Goal: Task Accomplishment & Management: Use online tool/utility

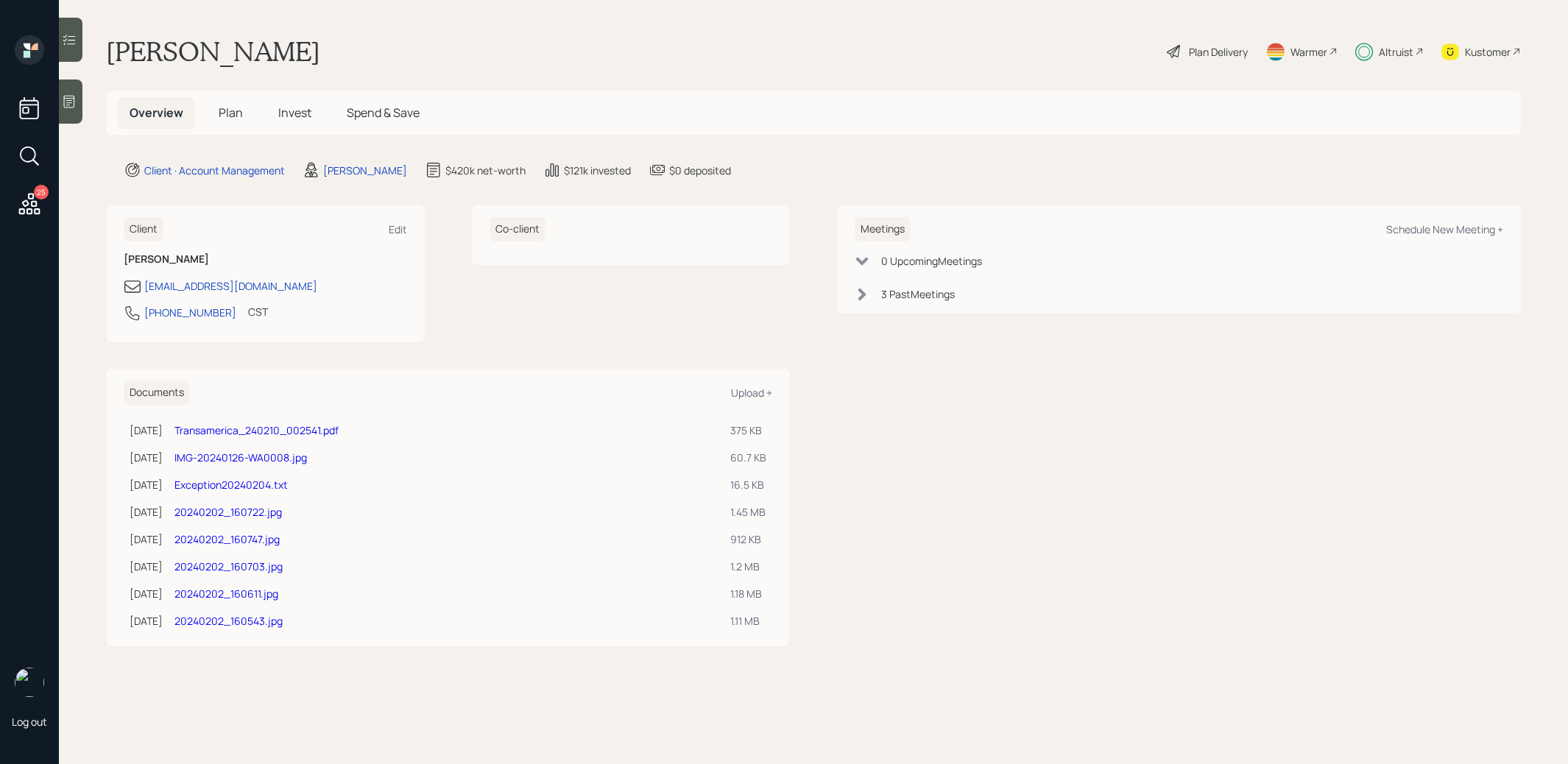
click at [1198, 54] on div "Plan Delivery" at bounding box center [1219, 52] width 59 height 16
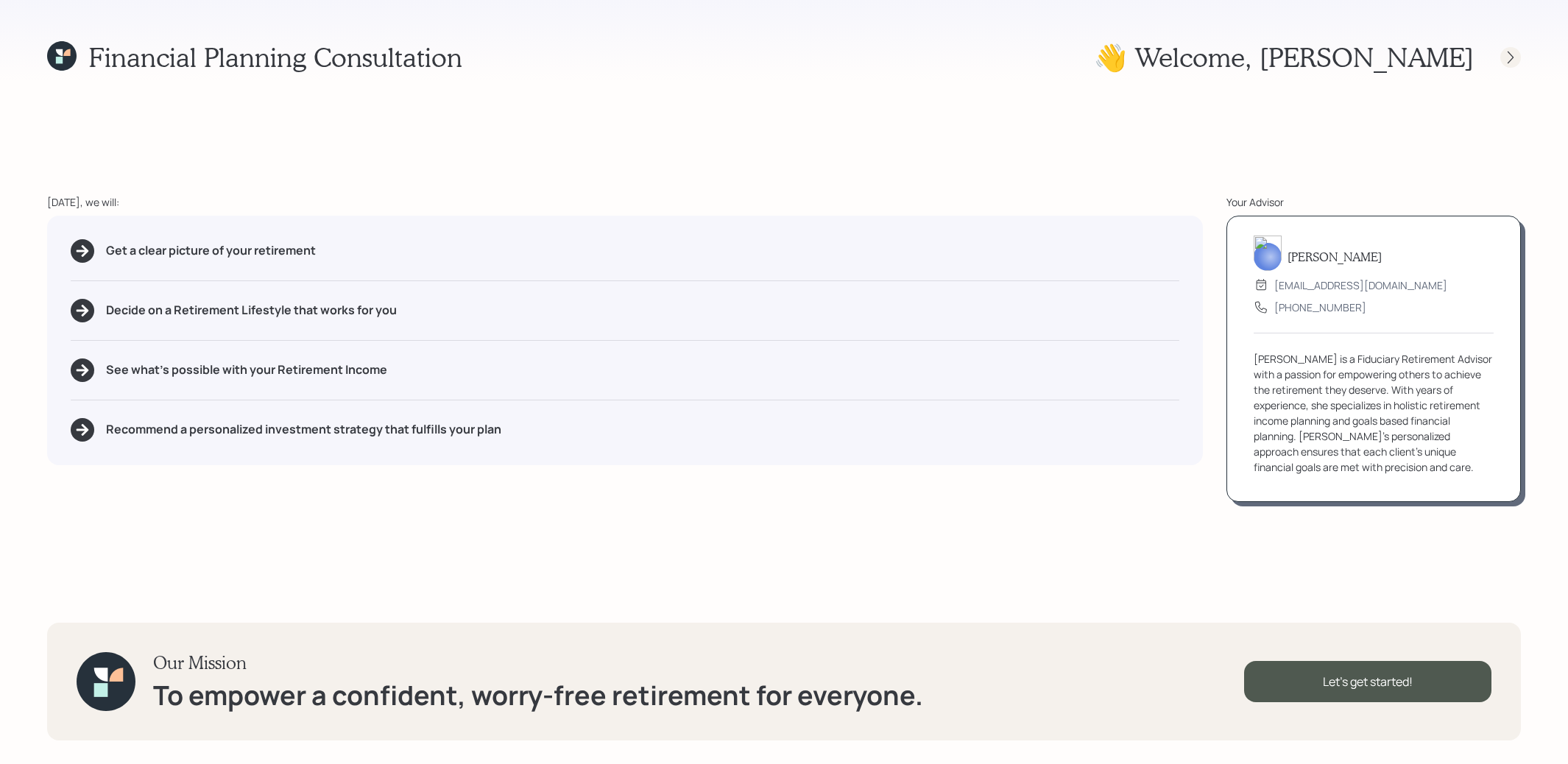
click at [1513, 49] on div at bounding box center [1510, 57] width 21 height 21
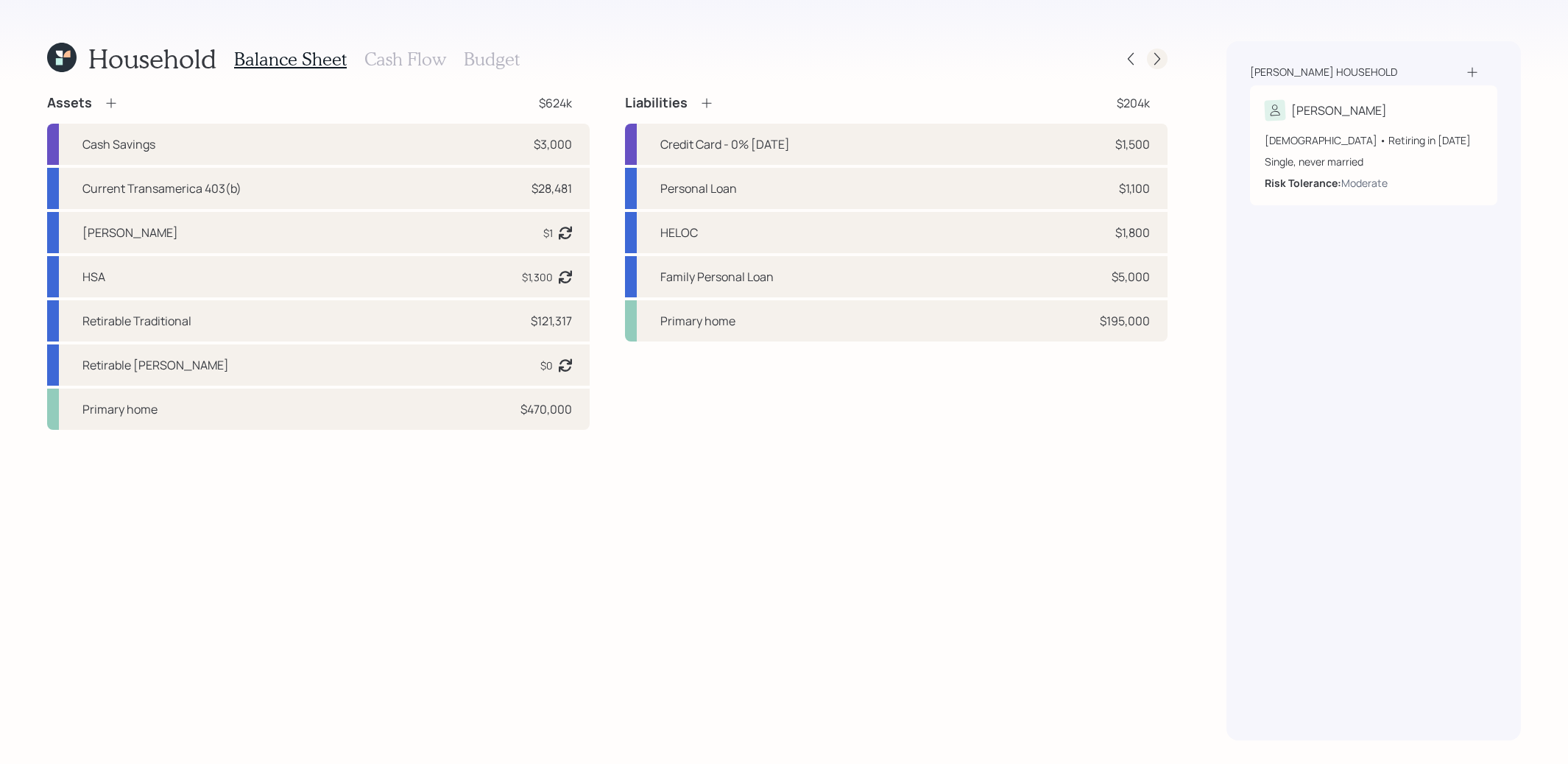
click at [1163, 56] on icon at bounding box center [1157, 59] width 15 height 15
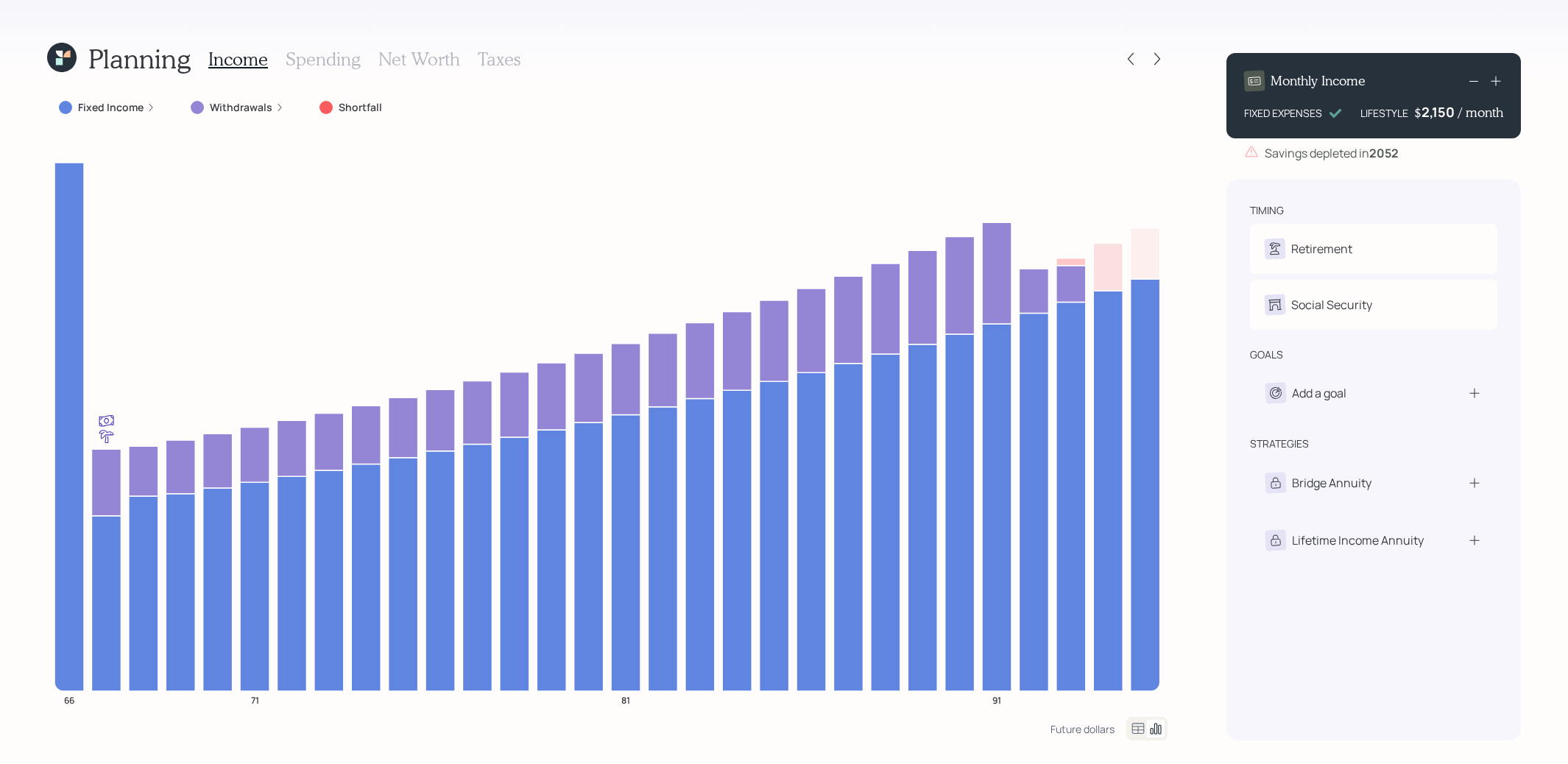
click at [1439, 113] on div "2,150" at bounding box center [1440, 111] width 37 height 17
click at [1197, 197] on div "Planning Income Spending Net Worth Taxes Fixed Income Withdrawals Shortfall 66 …" at bounding box center [784, 382] width 1568 height 764
